Goal: Information Seeking & Learning: Check status

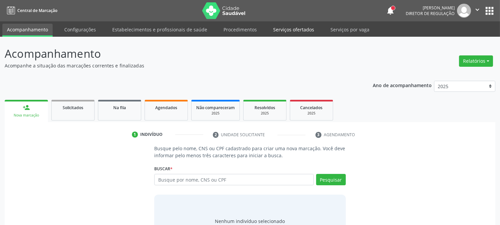
click at [289, 24] on link "Serviços ofertados" at bounding box center [294, 30] width 50 height 12
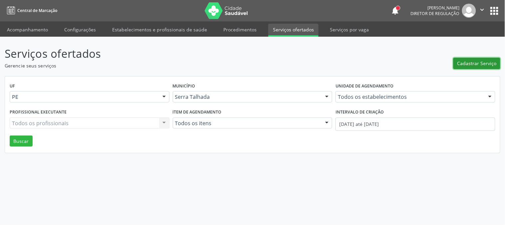
click at [480, 67] on button "Cadastrar Serviço" at bounding box center [477, 63] width 47 height 11
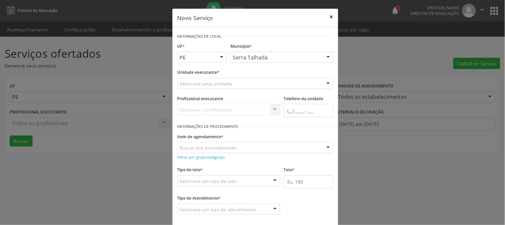
click at [328, 15] on button "×" at bounding box center [331, 17] width 13 height 16
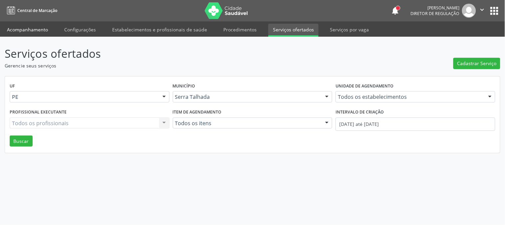
click at [33, 29] on link "Acompanhamento" at bounding box center [27, 30] width 50 height 12
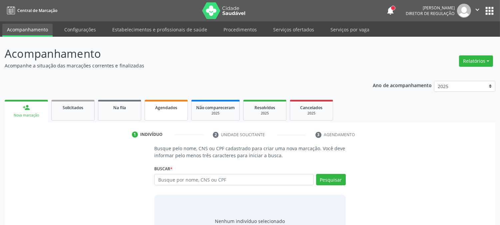
click at [165, 108] on span "Agendados" at bounding box center [166, 108] width 22 height 6
select select "9"
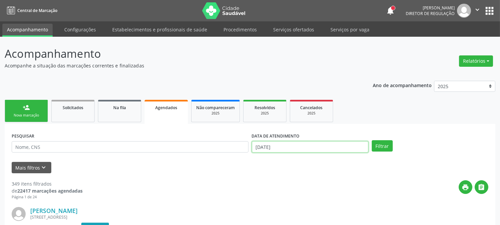
click at [274, 149] on input "[DATE]" at bounding box center [310, 146] width 117 height 11
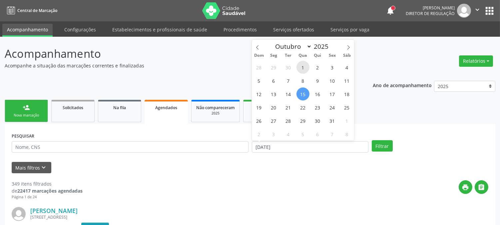
click at [302, 68] on span "1" at bounding box center [303, 67] width 13 height 13
type input "01/10/2025"
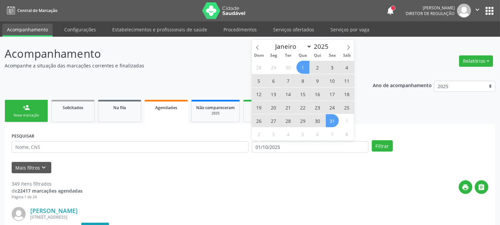
click at [329, 124] on span "31" at bounding box center [332, 120] width 13 height 13
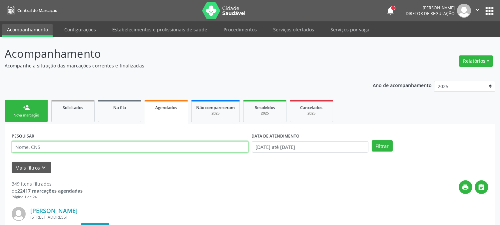
click at [124, 148] on input "text" at bounding box center [130, 146] width 237 height 11
click at [372, 140] on button "Filtrar" at bounding box center [382, 145] width 21 height 11
click at [70, 147] on input "[PERSON_NAME][DATE]" at bounding box center [130, 146] width 237 height 11
click at [372, 140] on button "Filtrar" at bounding box center [382, 145] width 21 height 11
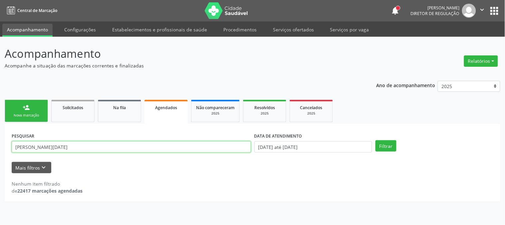
click at [54, 147] on input "[PERSON_NAME][DATE]" at bounding box center [132, 146] width 240 height 11
type input "[PERSON_NAME]"
click at [376, 140] on button "Filtrar" at bounding box center [386, 145] width 21 height 11
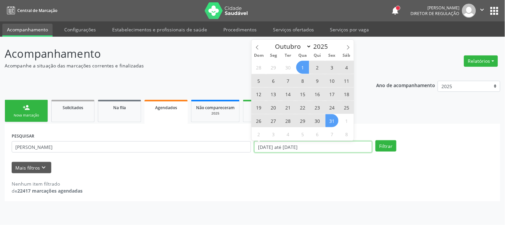
click at [299, 145] on input "[DATE] até [DATE]" at bounding box center [314, 146] width 118 height 11
click at [260, 45] on span at bounding box center [257, 45] width 11 height 11
select select "8"
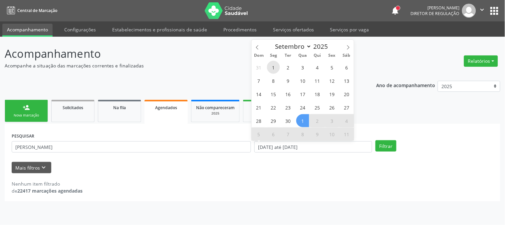
click at [272, 64] on span "1" at bounding box center [273, 67] width 13 height 13
type input "[DATE]"
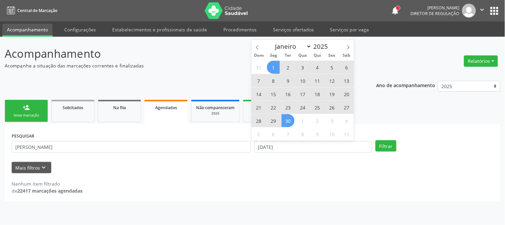
click at [289, 120] on span "30" at bounding box center [288, 120] width 13 height 13
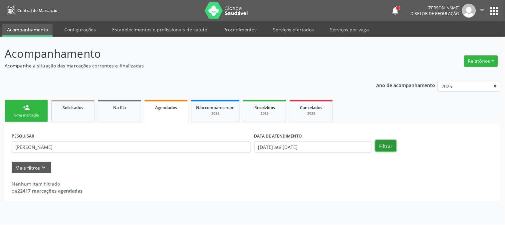
click at [381, 148] on button "Filtrar" at bounding box center [386, 145] width 21 height 11
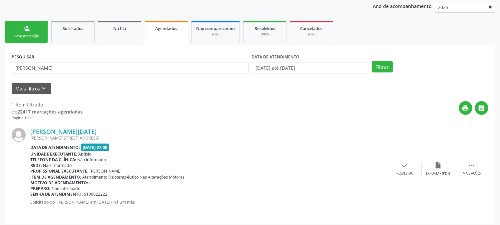
scroll to position [82, 0]
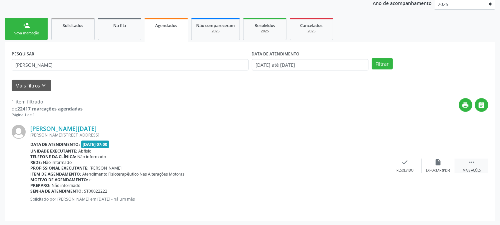
click at [468, 165] on icon "" at bounding box center [471, 161] width 7 height 7
click at [343, 161] on div "print Imprimir" at bounding box center [338, 165] width 33 height 14
click at [28, 31] on div "Nova marcação" at bounding box center [26, 33] width 33 height 5
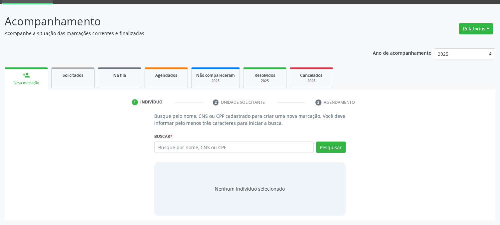
scroll to position [32, 0]
